Goal: Navigation & Orientation: Find specific page/section

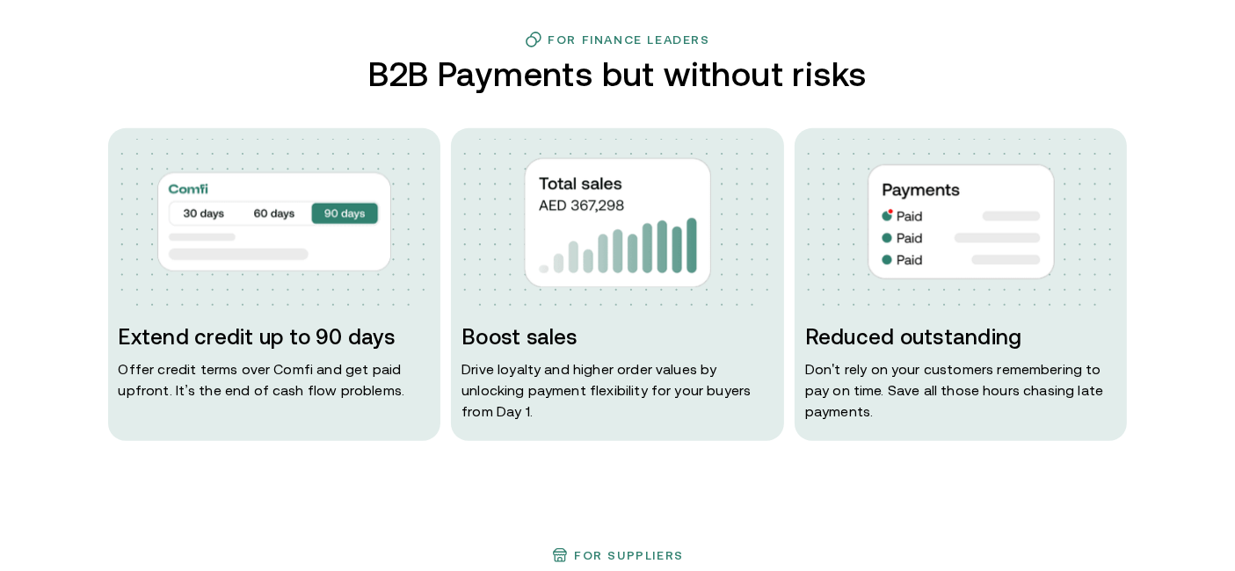
type input "*******"
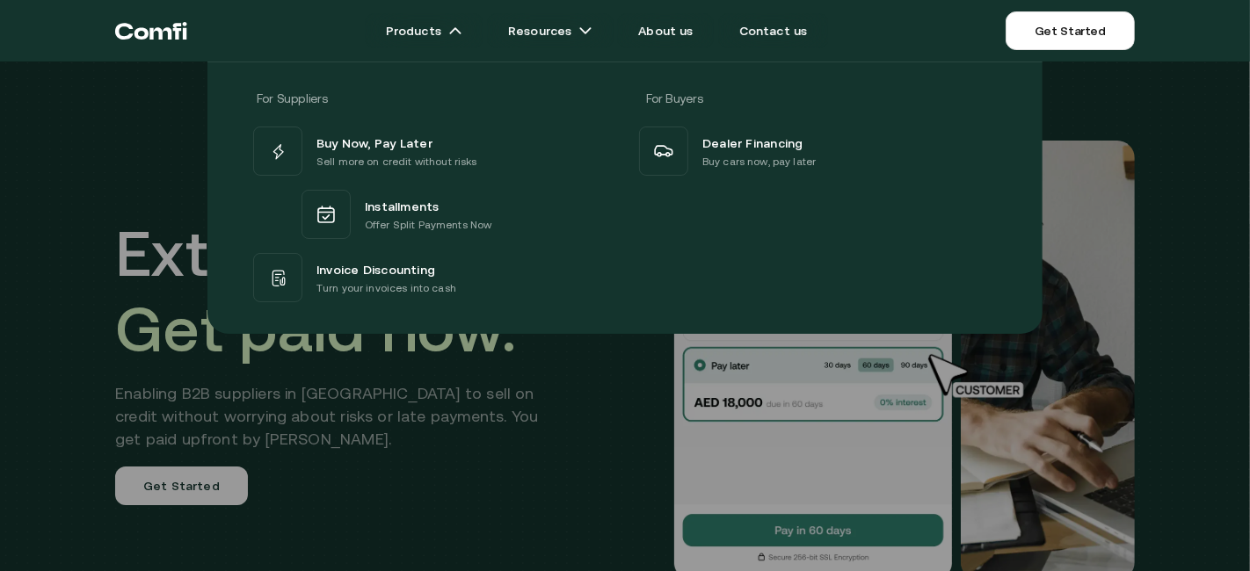
click at [27, 395] on div at bounding box center [625, 347] width 1250 height 571
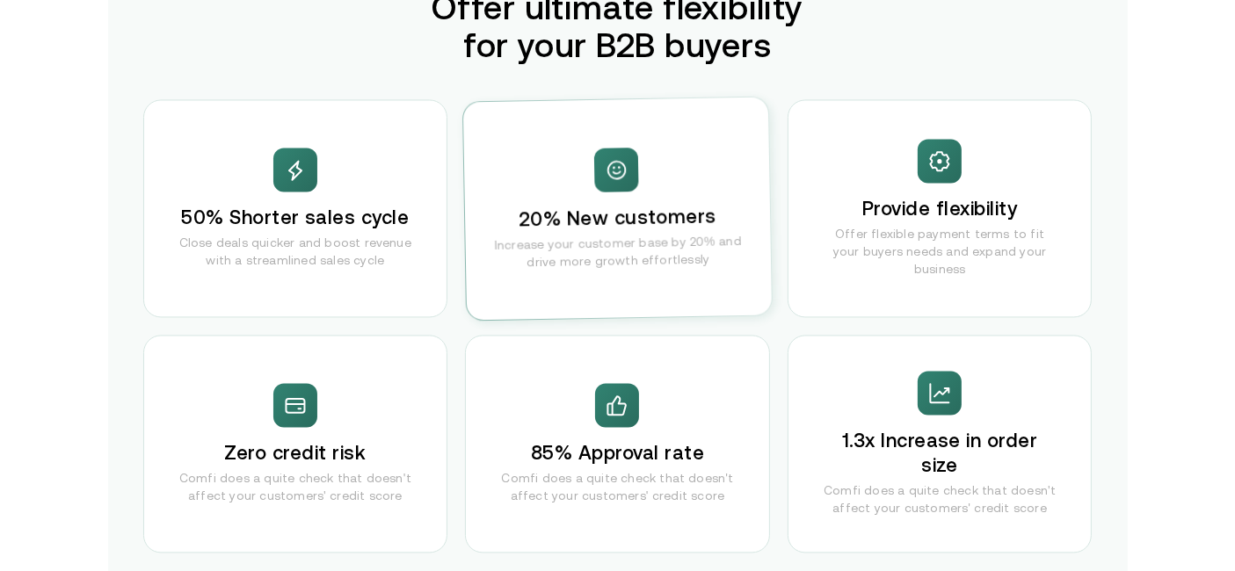
scroll to position [3417, 0]
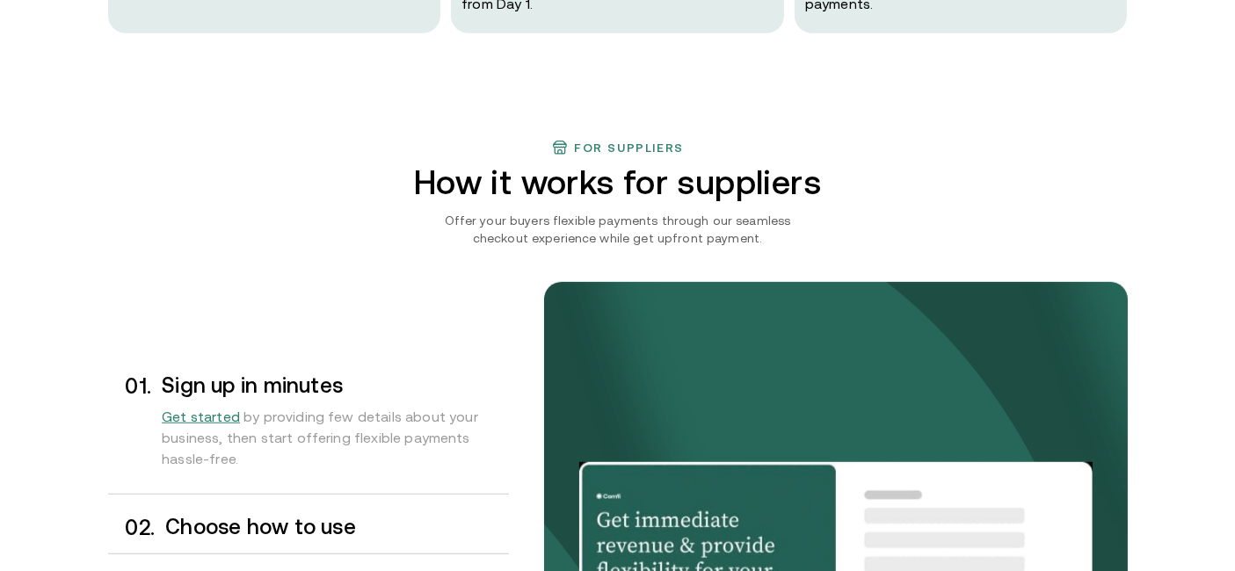
scroll to position [1223, 0]
